Goal: Transaction & Acquisition: Download file/media

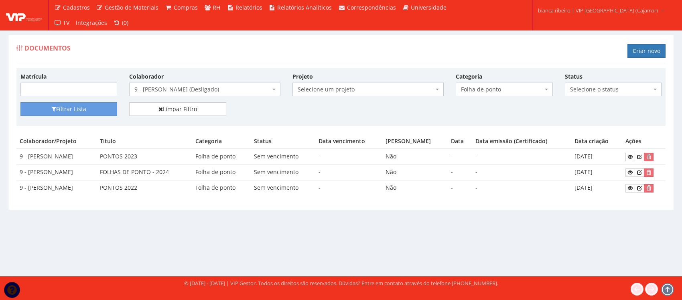
click at [251, 226] on div "Documentos Criar novo Matrícula Colaborador Selecione um colaborador 95 - ADRIA…" at bounding box center [341, 148] width 682 height 256
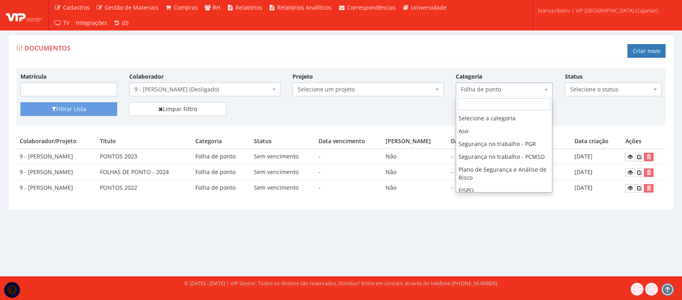
click at [526, 91] on span "Folha de ponto" at bounding box center [501, 89] width 81 height 8
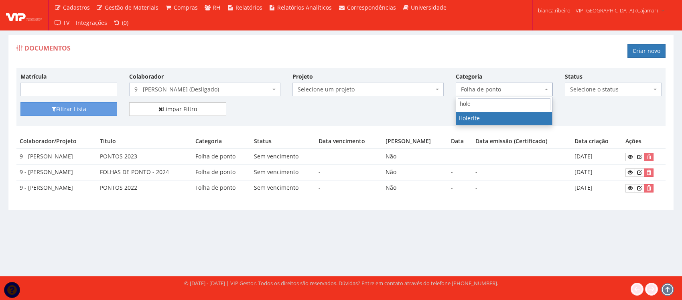
type input "hole"
select select "holerite"
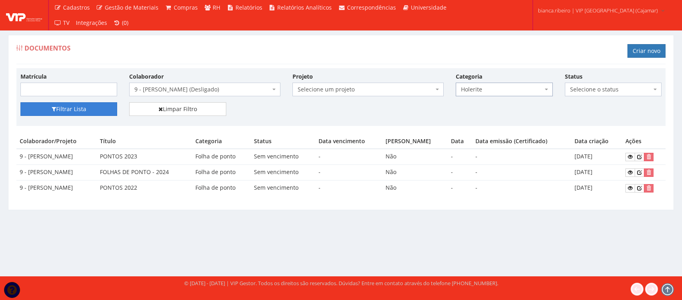
click at [105, 107] on button "Filtrar Lista" at bounding box center [68, 109] width 97 height 14
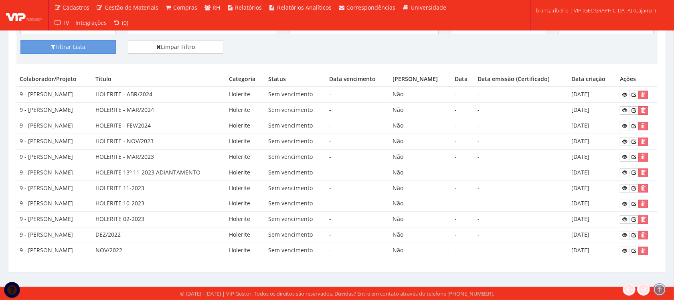
scroll to position [65, 0]
click at [622, 251] on link at bounding box center [625, 251] width 10 height 8
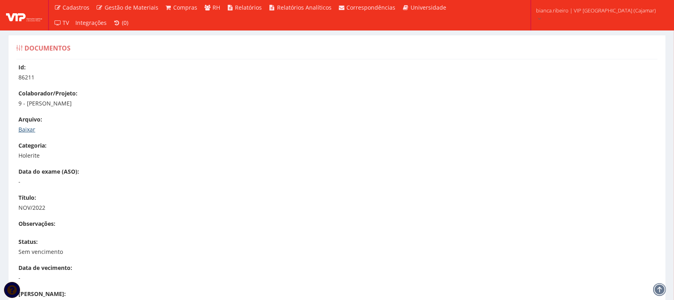
click at [24, 127] on link "Baixar" at bounding box center [26, 129] width 17 height 8
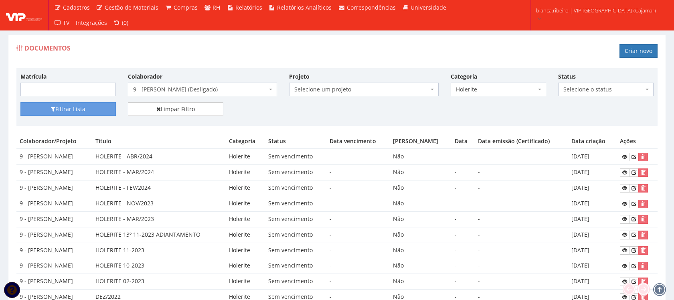
scroll to position [65, 0]
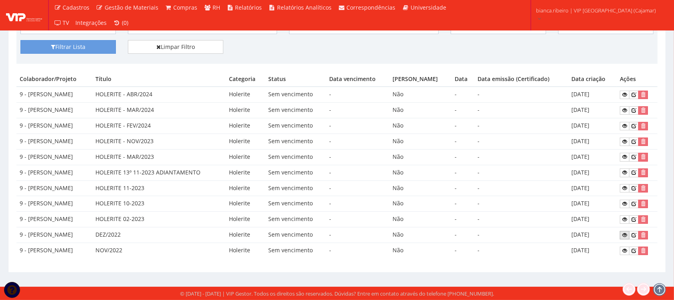
click at [627, 233] on icon at bounding box center [624, 235] width 5 height 6
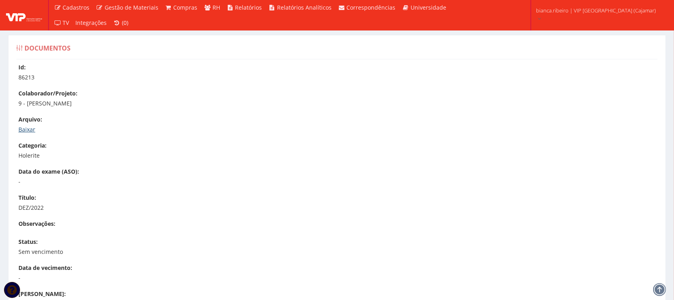
click at [31, 129] on link "Baixar" at bounding box center [26, 129] width 17 height 8
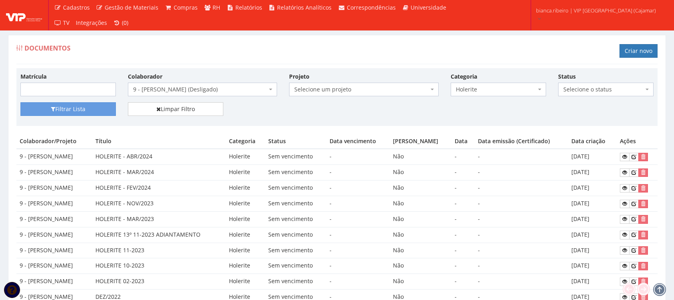
scroll to position [65, 0]
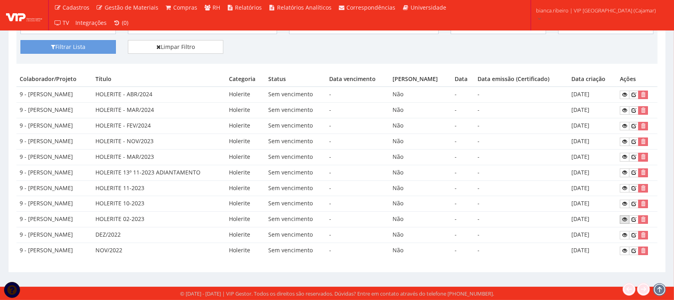
click at [626, 219] on icon at bounding box center [624, 219] width 5 height 6
click at [623, 200] on link at bounding box center [625, 204] width 10 height 8
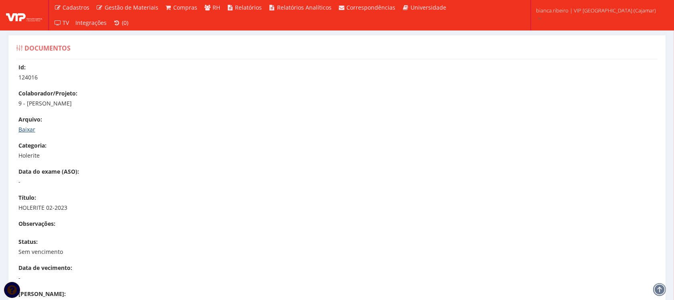
click at [29, 130] on link "Baixar" at bounding box center [26, 129] width 17 height 8
click at [28, 127] on link "Baixar" at bounding box center [26, 129] width 17 height 8
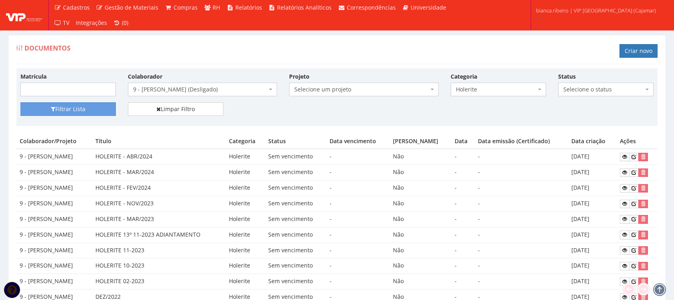
scroll to position [65, 0]
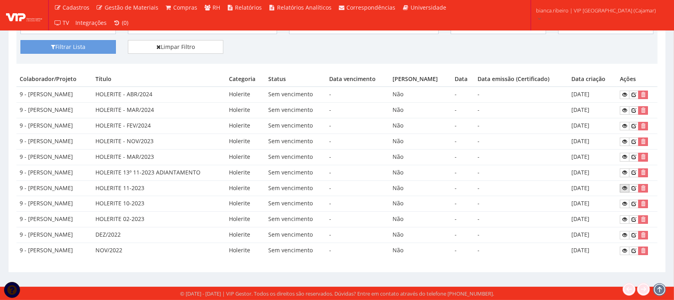
click at [624, 186] on icon at bounding box center [624, 188] width 5 height 6
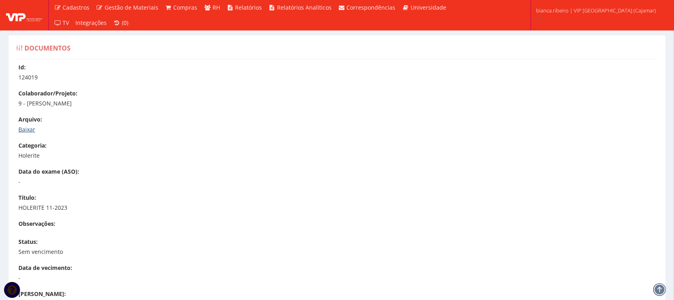
click at [22, 128] on link "Baixar" at bounding box center [26, 129] width 17 height 8
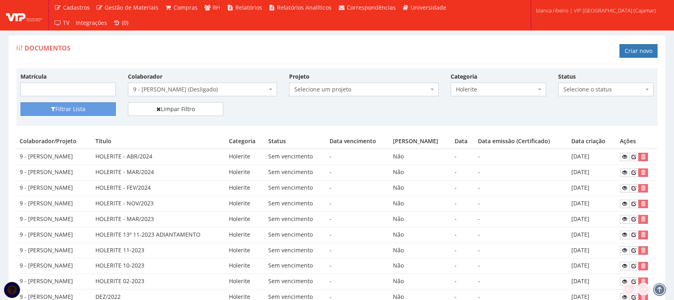
scroll to position [65, 0]
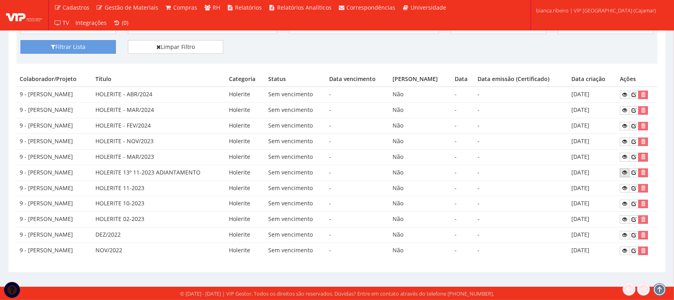
click at [625, 170] on icon at bounding box center [624, 173] width 5 height 6
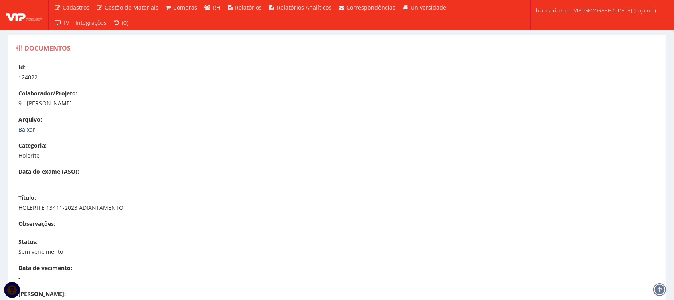
click at [27, 128] on link "Baixar" at bounding box center [26, 129] width 17 height 8
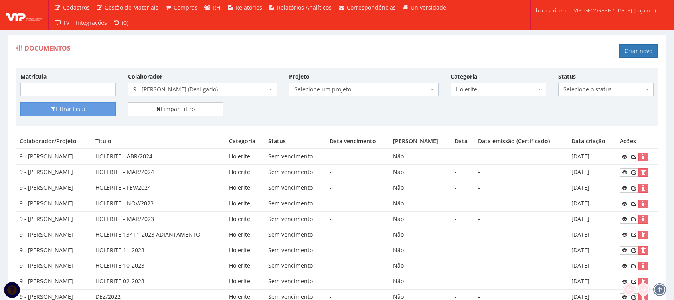
scroll to position [65, 0]
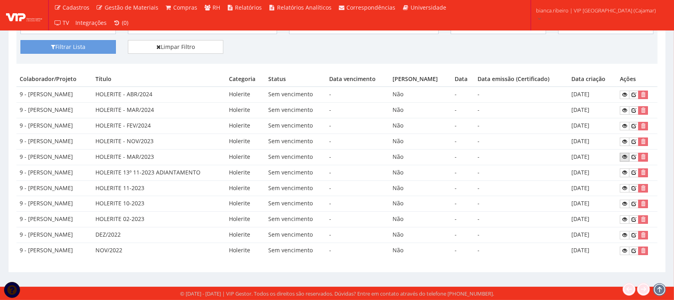
click at [624, 155] on icon at bounding box center [624, 157] width 5 height 6
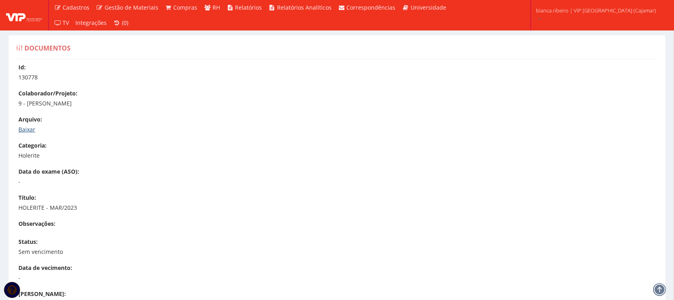
click at [32, 131] on link "Baixar" at bounding box center [26, 129] width 17 height 8
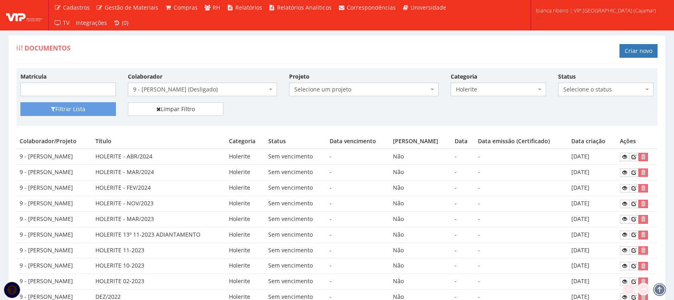
scroll to position [65, 0]
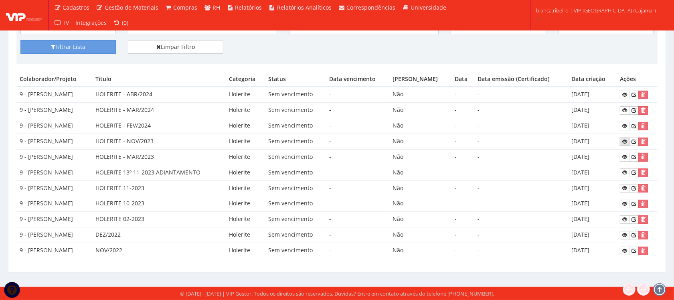
click at [624, 139] on icon at bounding box center [624, 142] width 5 height 6
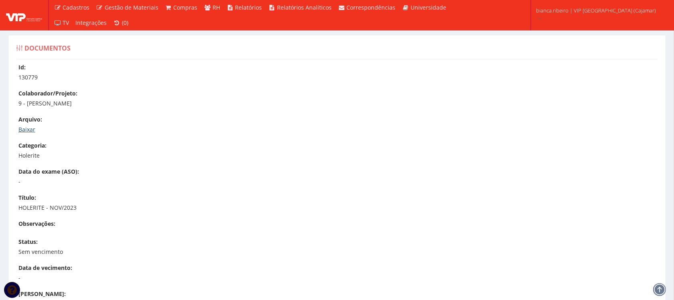
click at [29, 129] on link "Baixar" at bounding box center [26, 129] width 17 height 8
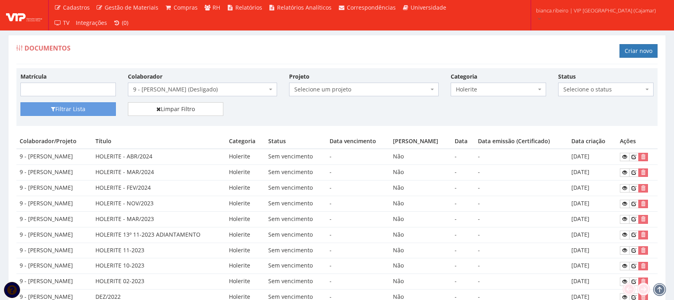
scroll to position [65, 0]
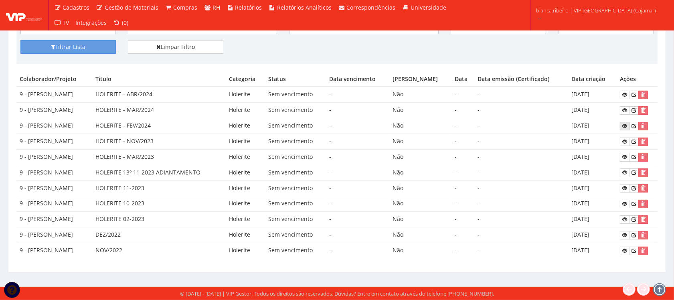
click at [627, 126] on icon at bounding box center [624, 126] width 5 height 6
click at [629, 122] on link at bounding box center [625, 126] width 10 height 8
click at [627, 107] on icon at bounding box center [624, 110] width 5 height 6
click at [622, 93] on link at bounding box center [625, 95] width 10 height 8
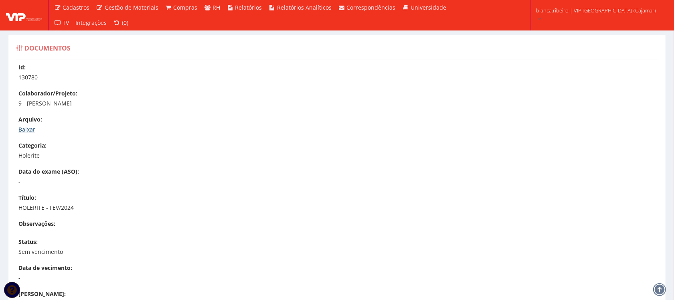
click at [22, 127] on link "Baixar" at bounding box center [26, 129] width 17 height 8
click at [26, 130] on link "Baixar" at bounding box center [26, 129] width 17 height 8
click at [23, 127] on link "Baixar" at bounding box center [26, 129] width 17 height 8
click at [30, 128] on link "Baixar" at bounding box center [26, 129] width 17 height 8
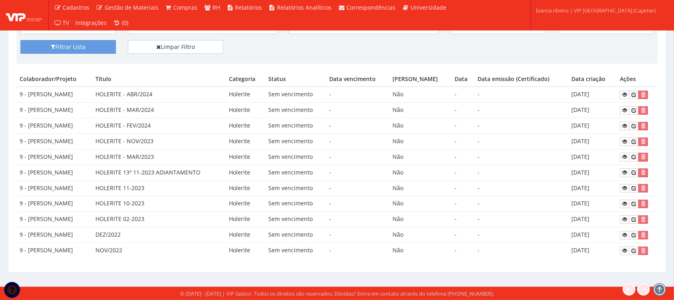
scroll to position [65, 0]
